Goal: Task Accomplishment & Management: Use online tool/utility

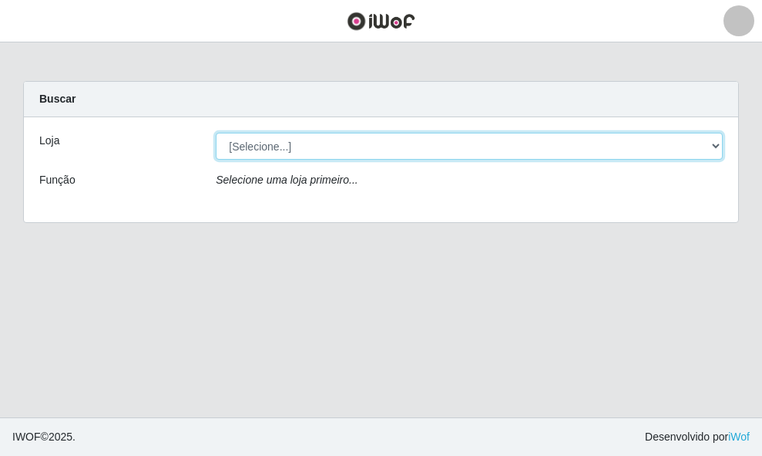
click at [301, 146] on select "[Selecione...] O ROSÁRIO ALIMENTOS" at bounding box center [469, 146] width 507 height 27
select select "349"
click at [216, 133] on select "[Selecione...] O ROSÁRIO ALIMENTOS" at bounding box center [469, 146] width 507 height 27
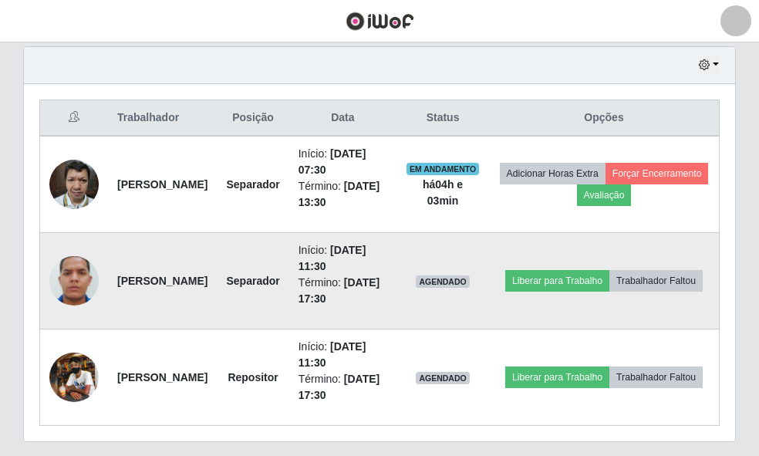
scroll to position [583, 0]
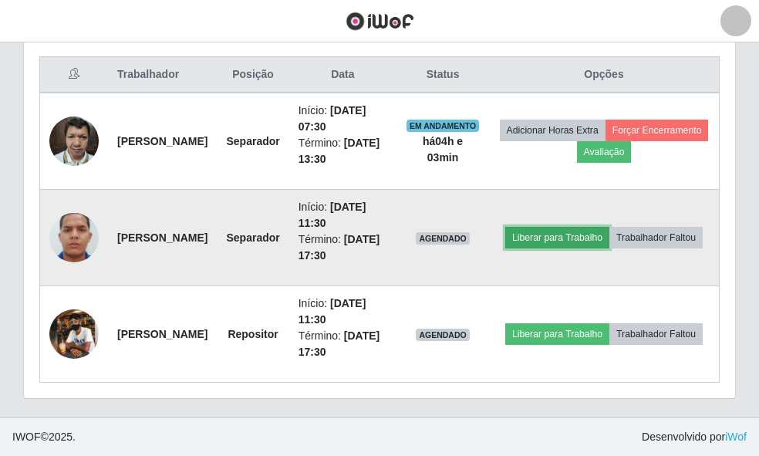
click at [609, 227] on button "Liberar para Trabalho" at bounding box center [557, 238] width 104 height 22
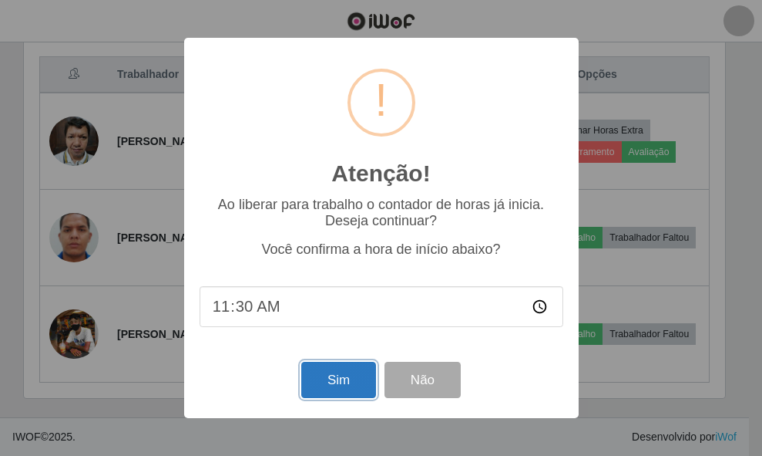
click at [359, 372] on button "Sim" at bounding box center [338, 380] width 75 height 36
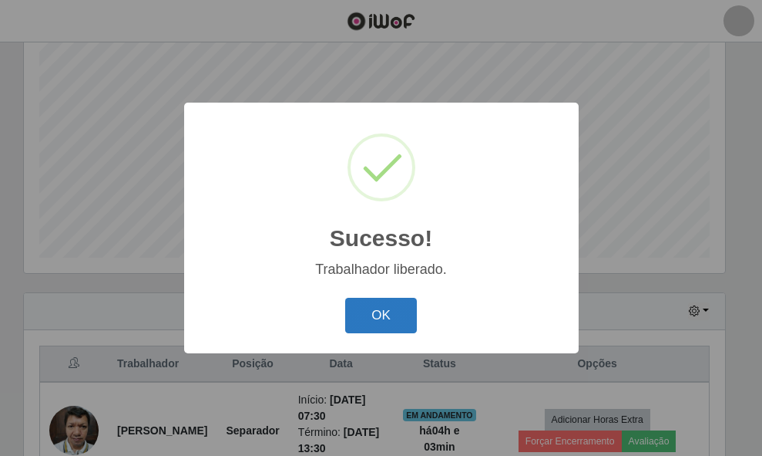
click at [352, 315] on button "OK" at bounding box center [381, 316] width 72 height 36
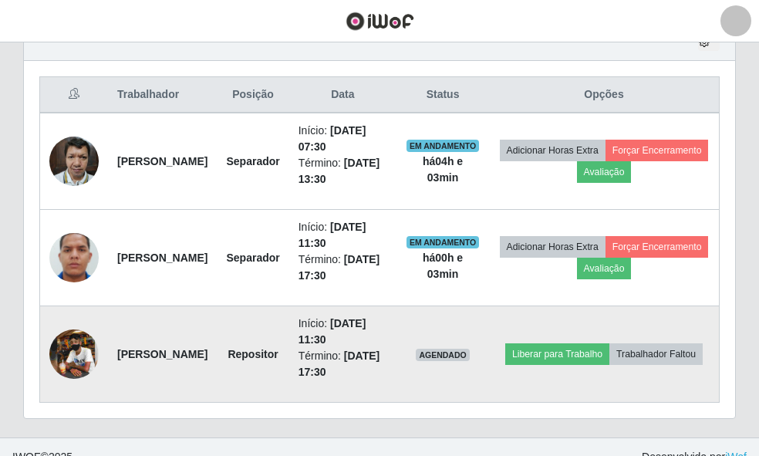
scroll to position [583, 0]
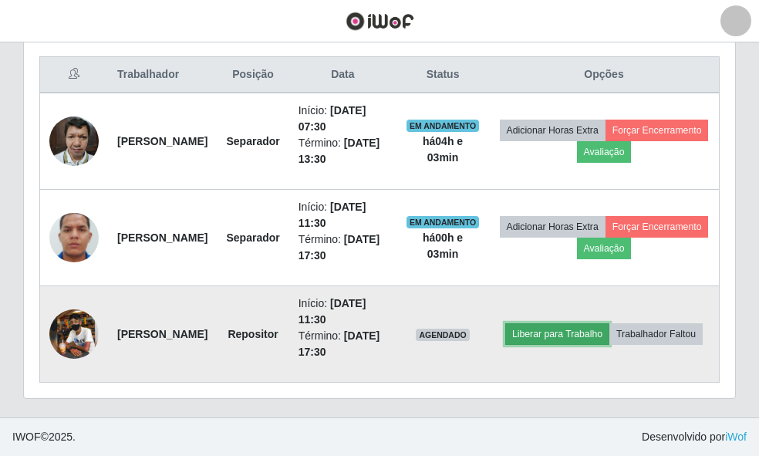
click at [591, 323] on button "Liberar para Trabalho" at bounding box center [557, 334] width 104 height 22
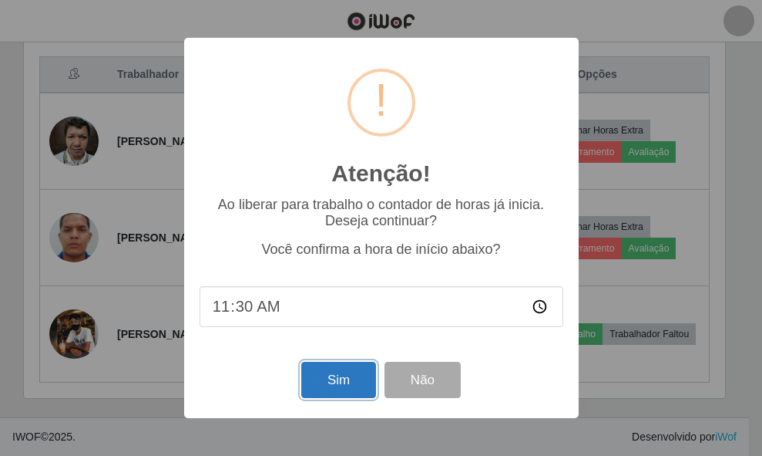
click at [311, 366] on button "Sim" at bounding box center [338, 380] width 75 height 36
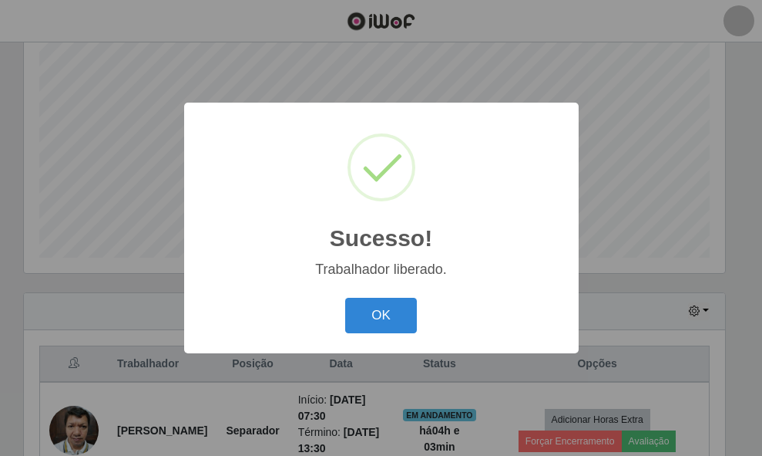
click at [345, 298] on button "OK" at bounding box center [381, 316] width 72 height 36
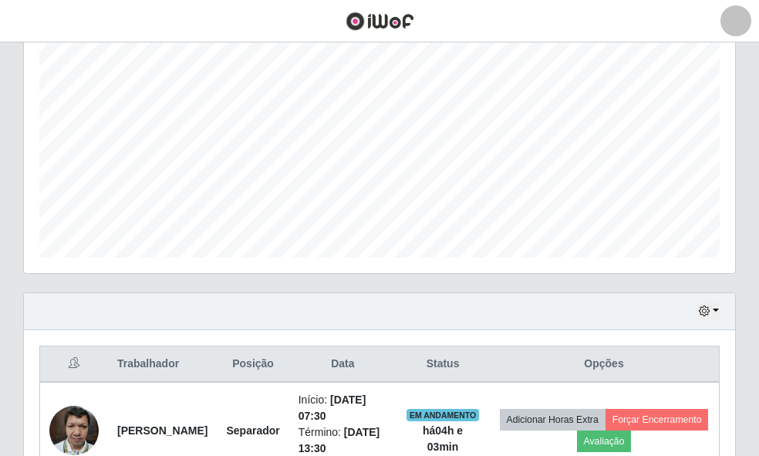
scroll to position [320, 711]
